Goal: Task Accomplishment & Management: Manage account settings

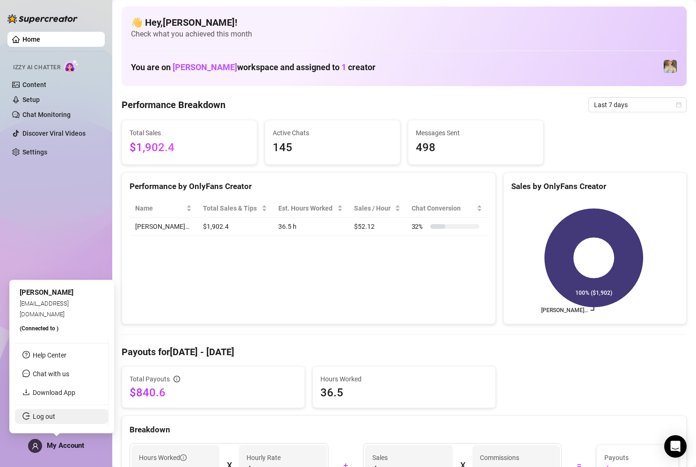
click at [49, 419] on link "Log out" at bounding box center [44, 416] width 22 height 7
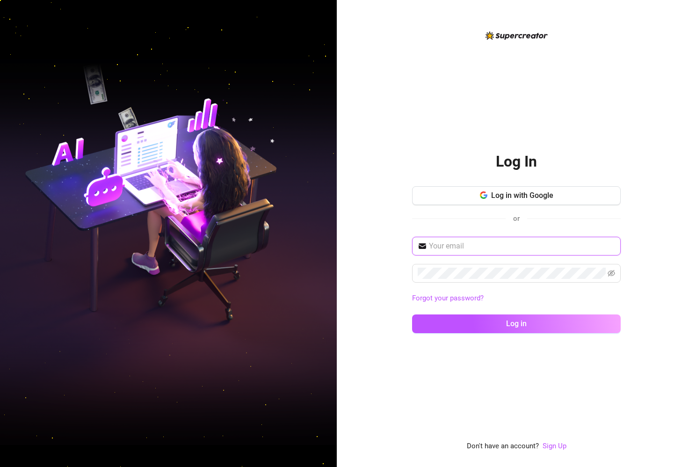
click at [500, 244] on input "text" at bounding box center [522, 246] width 186 height 11
type input "[EMAIL_ADDRESS][DOMAIN_NAME]"
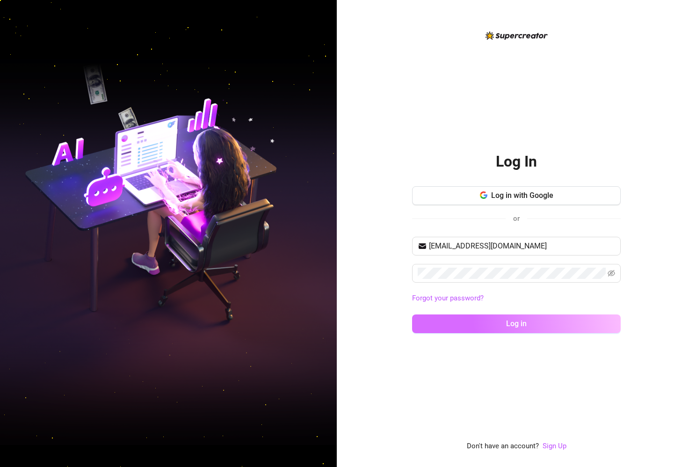
click at [504, 315] on button "Log in" at bounding box center [516, 323] width 209 height 19
